Goal: Find specific page/section: Find specific page/section

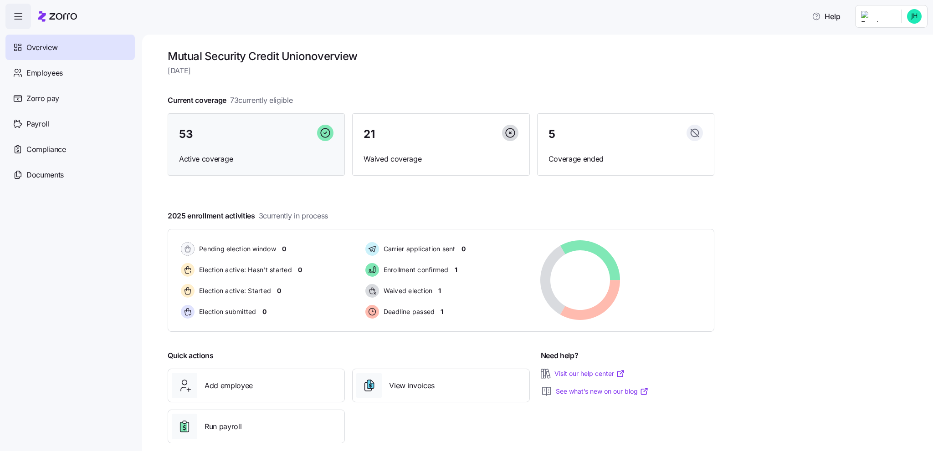
click at [208, 138] on div "53" at bounding box center [256, 135] width 154 height 20
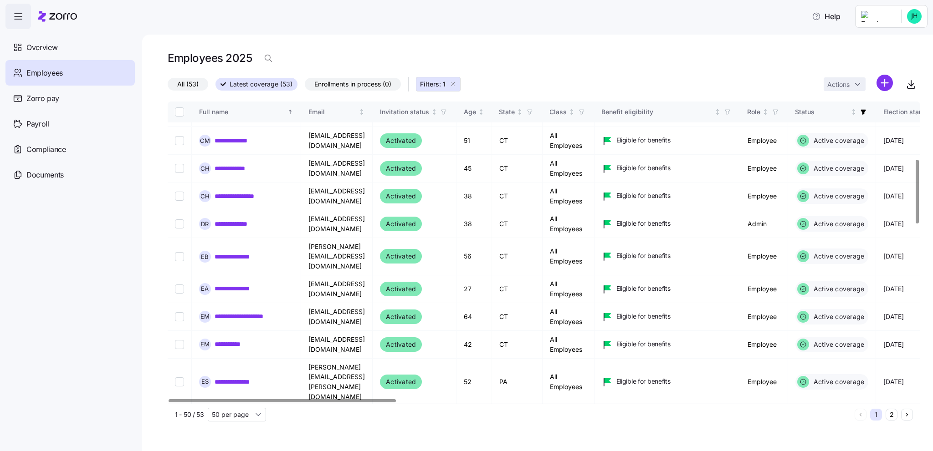
scroll to position [273, 0]
